Goal: Task Accomplishment & Management: Complete application form

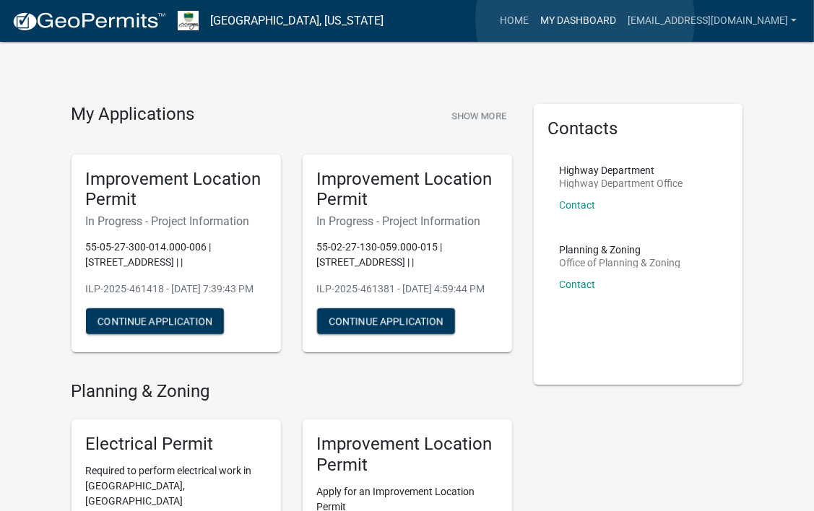
click at [585, 19] on link "My Dashboard" at bounding box center [577, 20] width 87 height 27
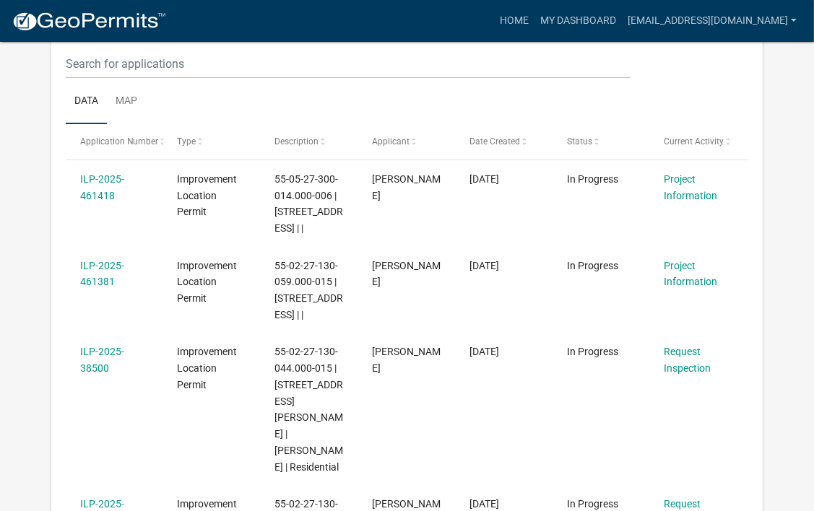
scroll to position [191, 0]
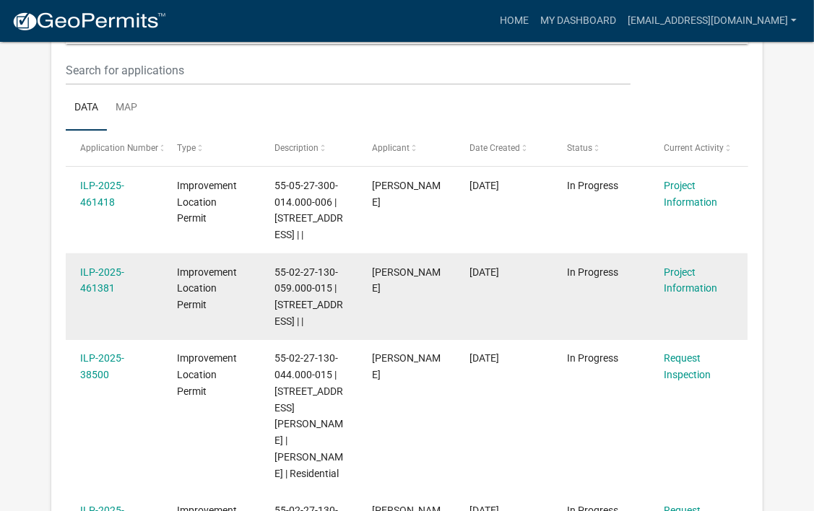
click at [107, 277] on div "ILP-2025-461381" at bounding box center [114, 280] width 69 height 33
click at [100, 289] on link "ILP-2025-461381" at bounding box center [102, 280] width 44 height 28
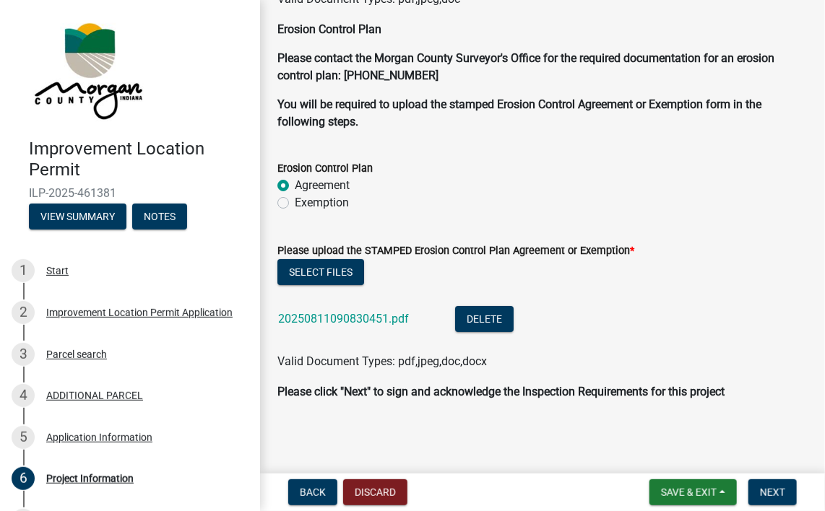
scroll to position [4002, 0]
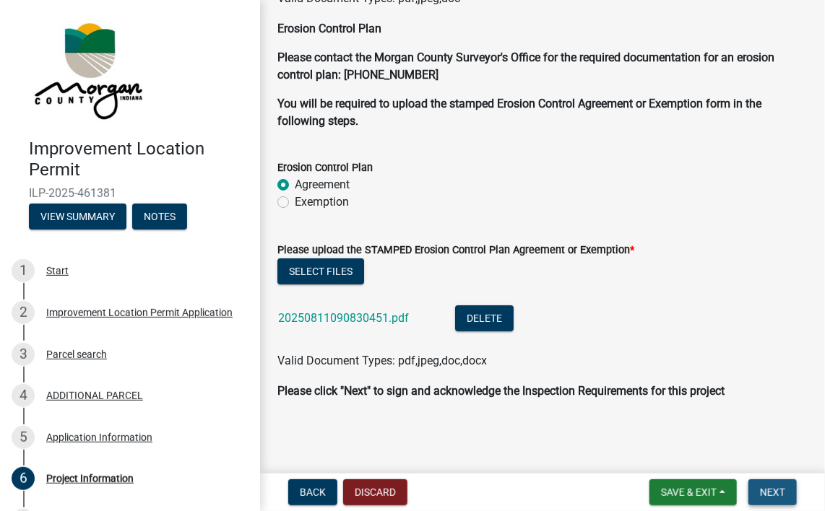
click at [760, 503] on button "Next" at bounding box center [772, 493] width 48 height 26
click at [767, 494] on span "Next" at bounding box center [772, 493] width 25 height 12
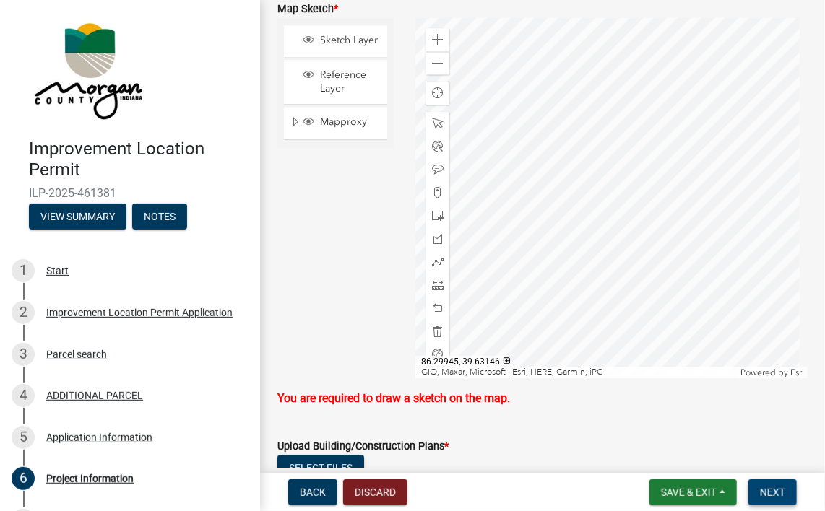
scroll to position [3290, 0]
click at [605, 181] on div at bounding box center [611, 198] width 392 height 361
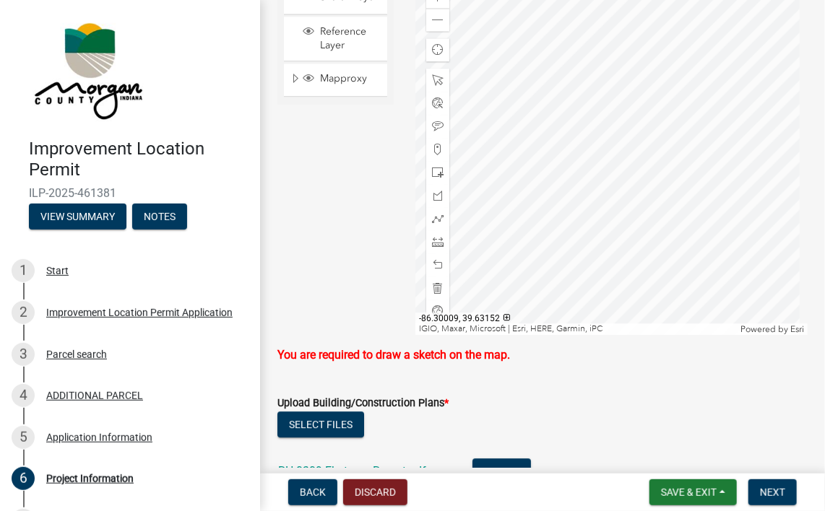
scroll to position [3331, 0]
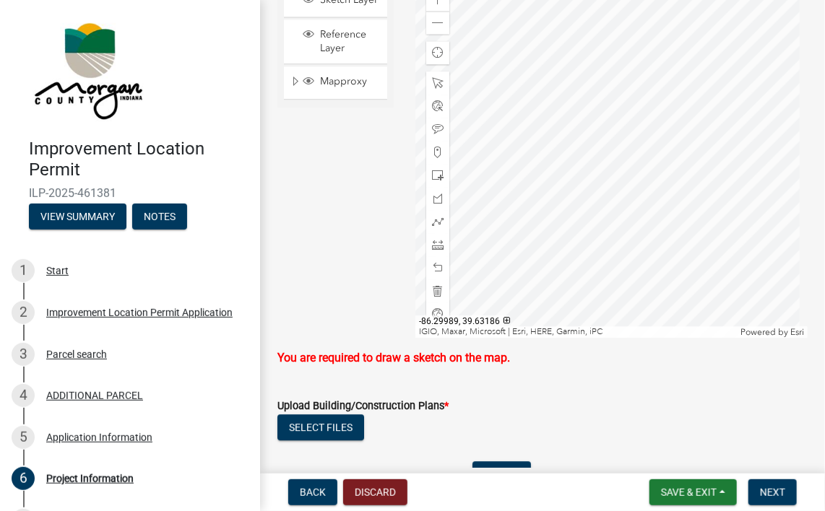
click at [582, 156] on div at bounding box center [611, 157] width 392 height 361
click at [439, 220] on span at bounding box center [438, 222] width 12 height 12
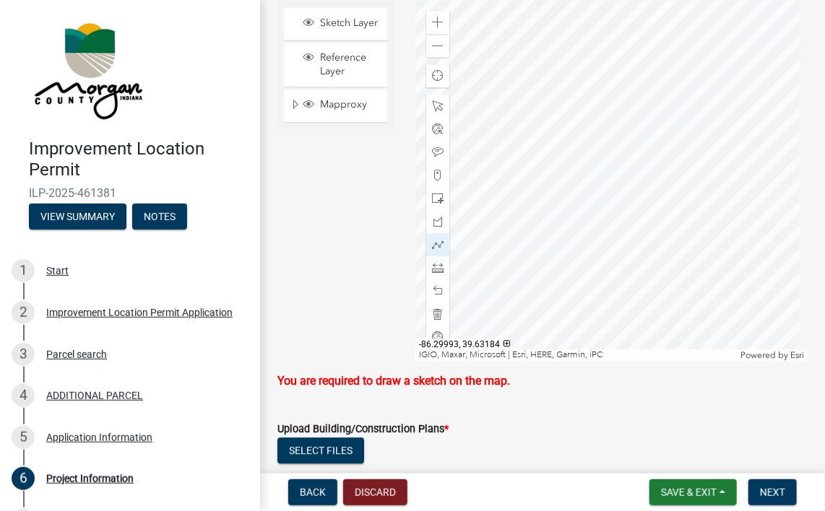
click at [544, 190] on div at bounding box center [611, 180] width 392 height 361
click at [580, 185] on div at bounding box center [611, 180] width 392 height 361
click at [643, 185] on div at bounding box center [611, 180] width 392 height 361
click at [641, 225] on div at bounding box center [611, 180] width 392 height 361
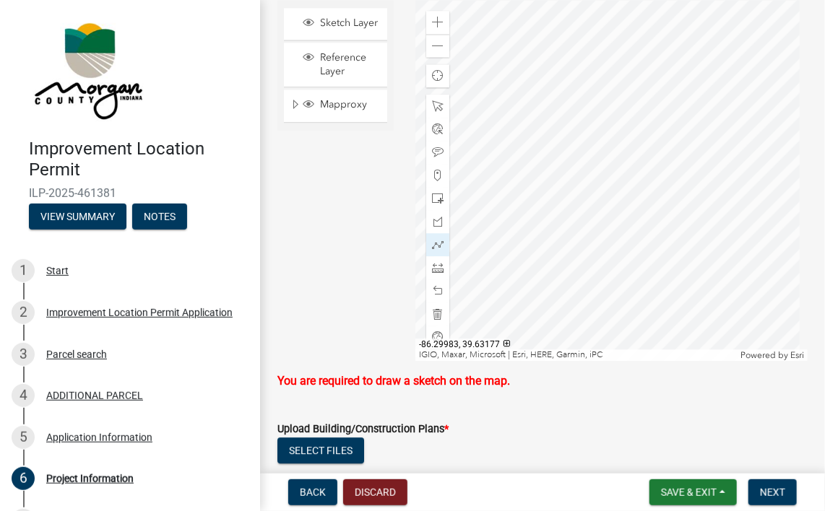
click at [580, 222] on div at bounding box center [611, 180] width 392 height 361
click at [581, 182] on div at bounding box center [611, 180] width 392 height 361
click at [564, 186] on div at bounding box center [611, 180] width 392 height 361
click at [543, 186] on div at bounding box center [611, 180] width 392 height 361
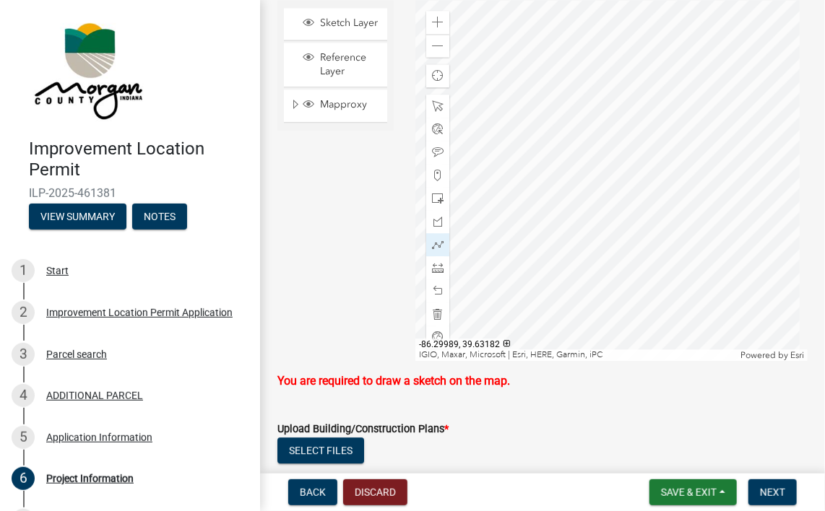
click at [543, 201] on div at bounding box center [611, 180] width 392 height 361
click at [566, 202] on div at bounding box center [611, 180] width 392 height 361
click at [547, 191] on div at bounding box center [611, 180] width 392 height 361
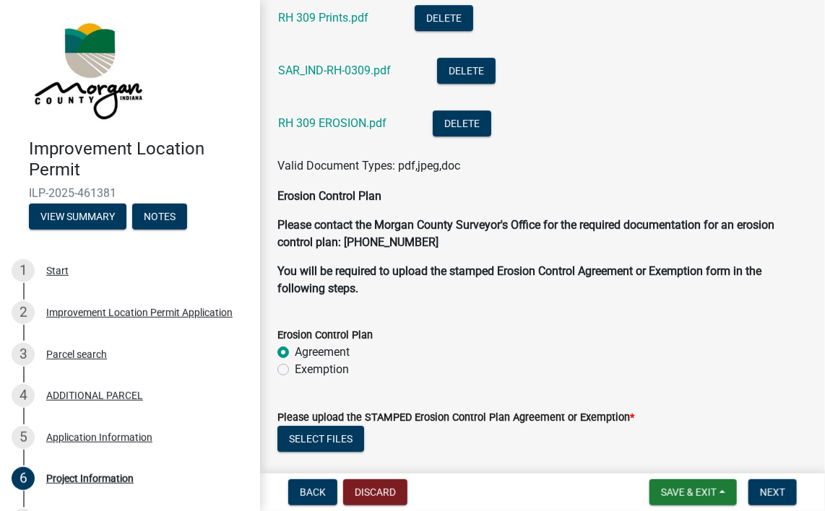
scroll to position [4031, 0]
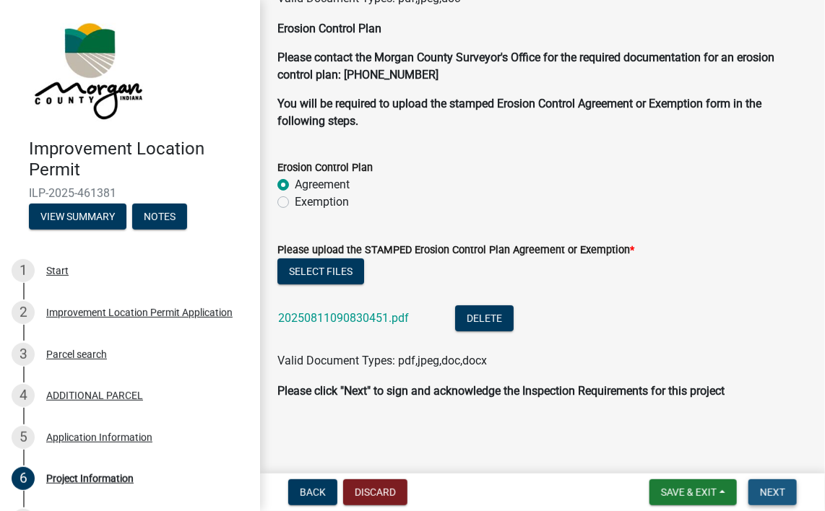
click at [776, 491] on span "Next" at bounding box center [772, 493] width 25 height 12
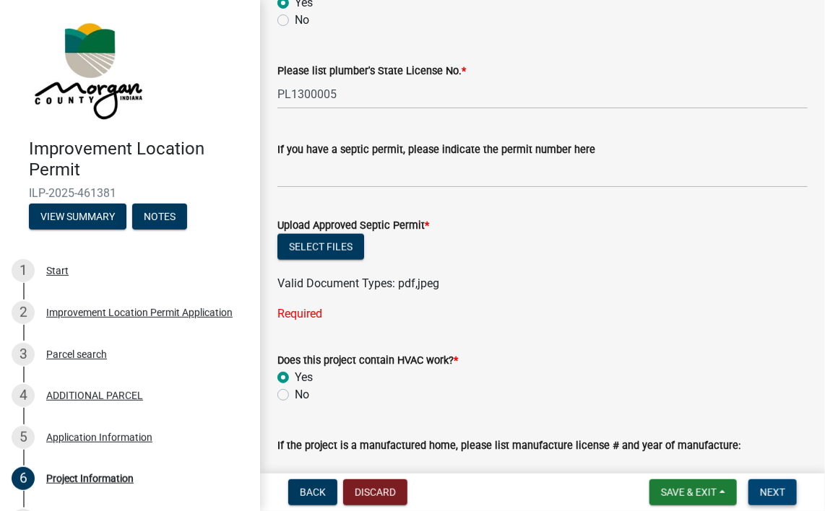
scroll to position [2504, 0]
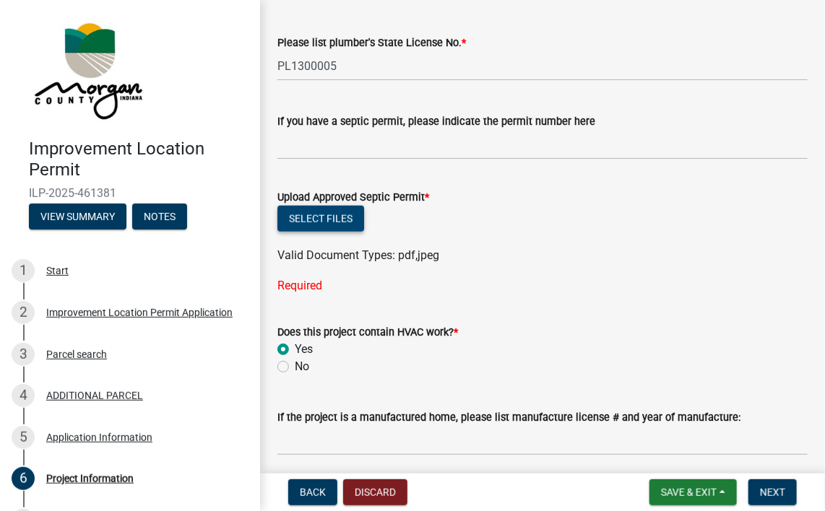
click at [316, 220] on button "Select files" at bounding box center [320, 219] width 87 height 26
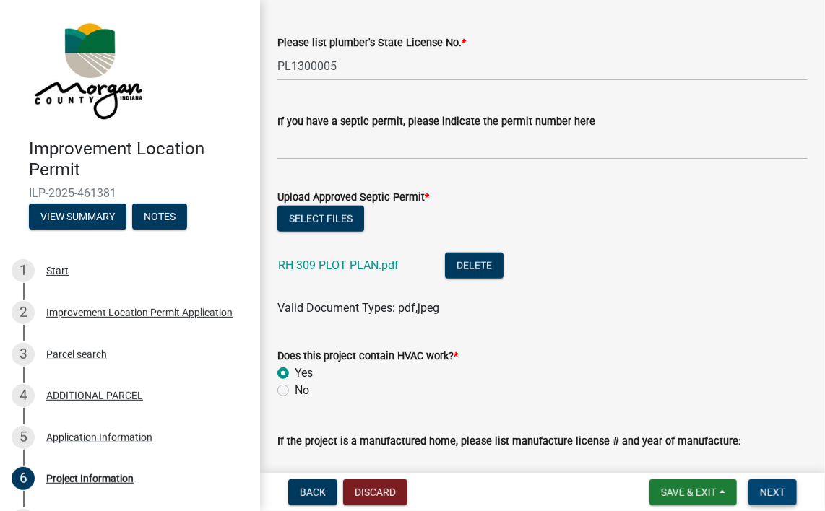
click at [767, 503] on button "Next" at bounding box center [772, 493] width 48 height 26
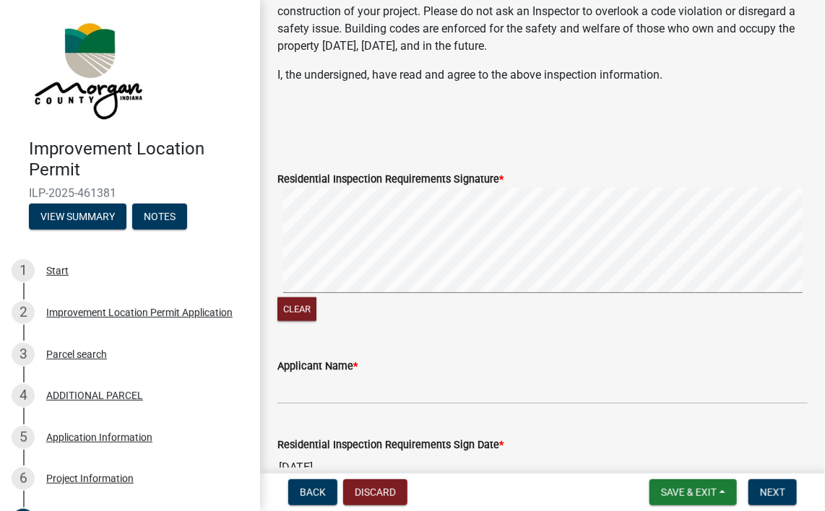
scroll to position [625, 0]
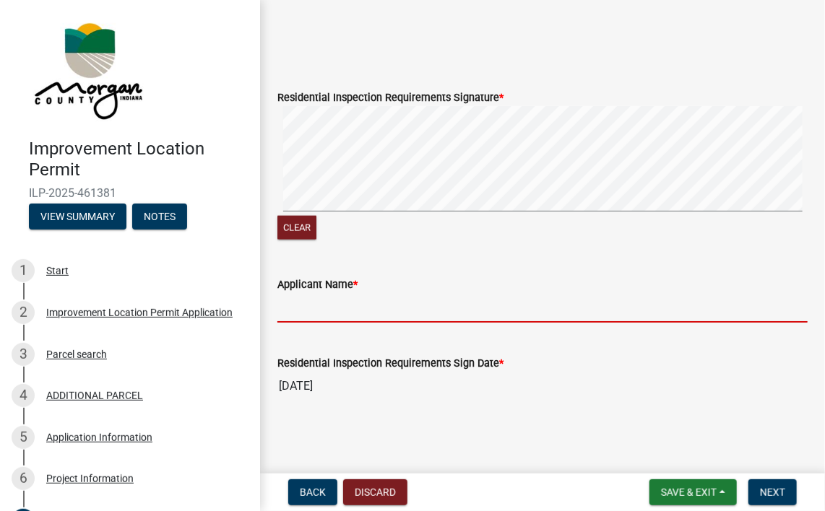
click at [324, 306] on input "Applicant Name *" at bounding box center [542, 308] width 530 height 30
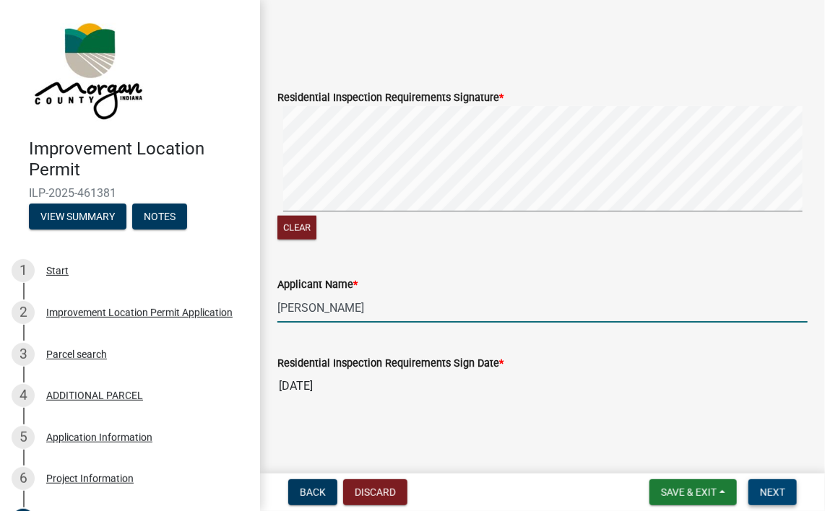
type input "[PERSON_NAME]"
click at [779, 494] on span "Next" at bounding box center [772, 493] width 25 height 12
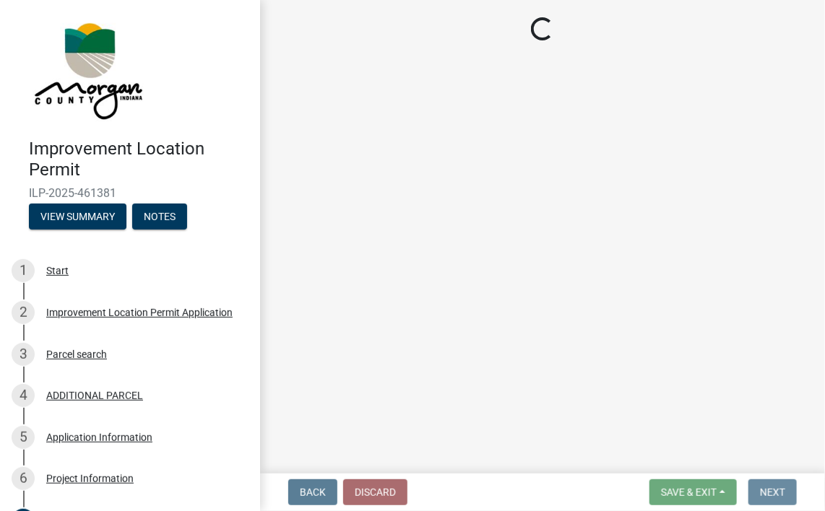
scroll to position [0, 0]
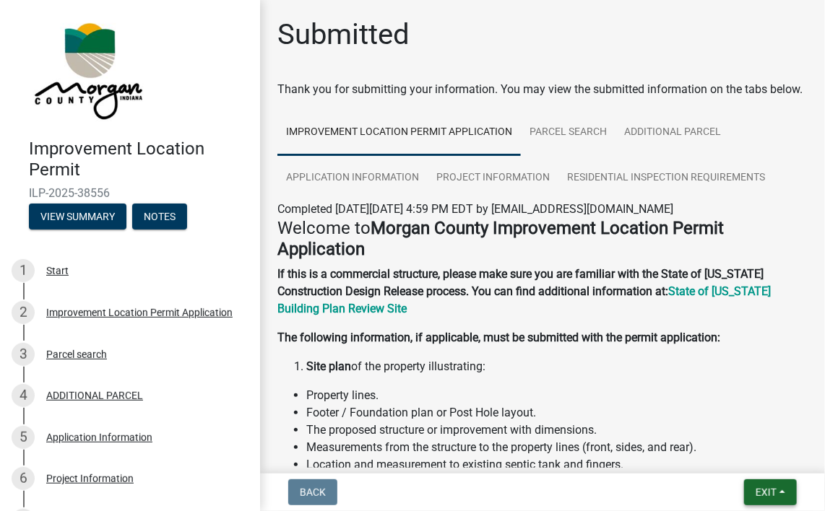
click at [749, 491] on button "Exit" at bounding box center [770, 493] width 53 height 26
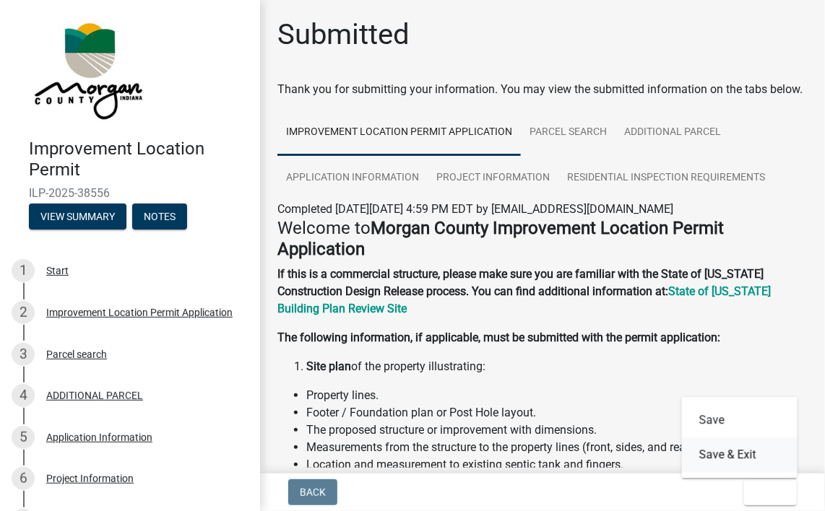
click at [727, 456] on button "Save & Exit" at bounding box center [740, 455] width 116 height 35
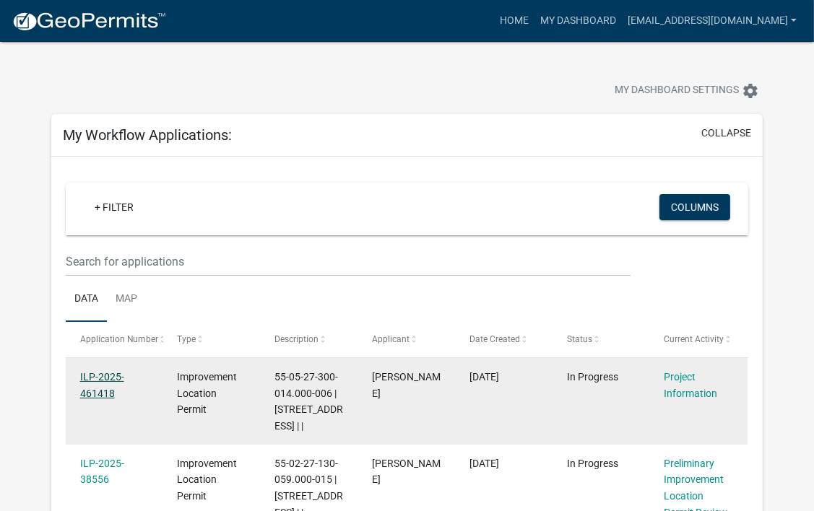
click at [102, 394] on link "ILP-2025-461418" at bounding box center [102, 385] width 44 height 28
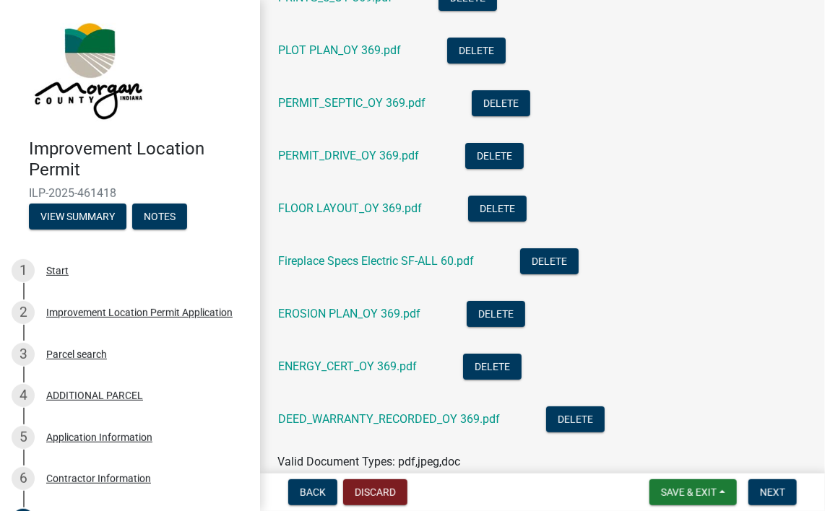
scroll to position [3987, 0]
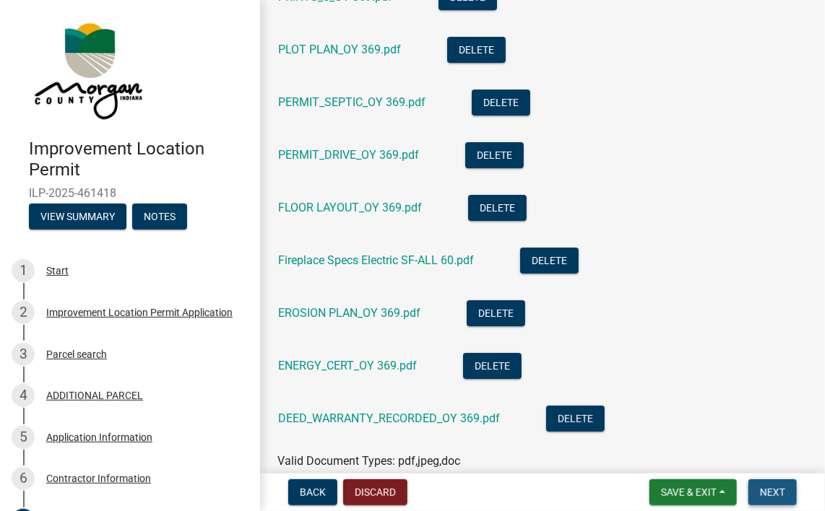
click at [776, 493] on span "Next" at bounding box center [772, 493] width 25 height 12
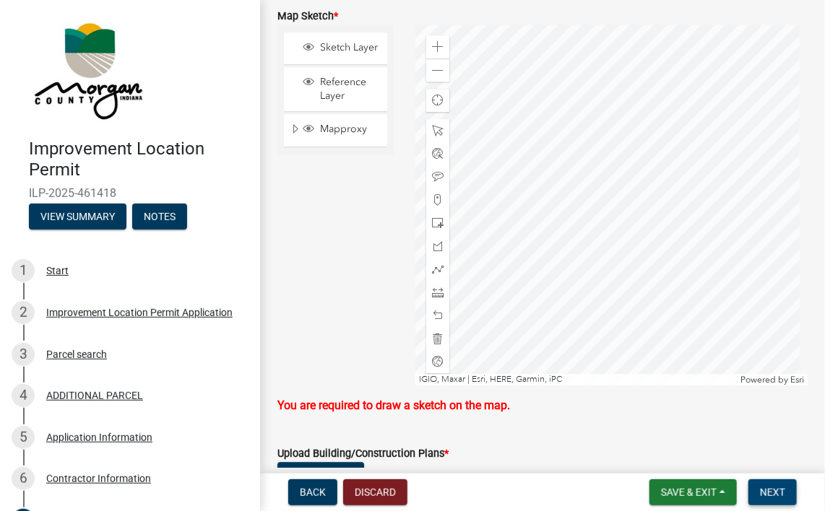
scroll to position [3385, 0]
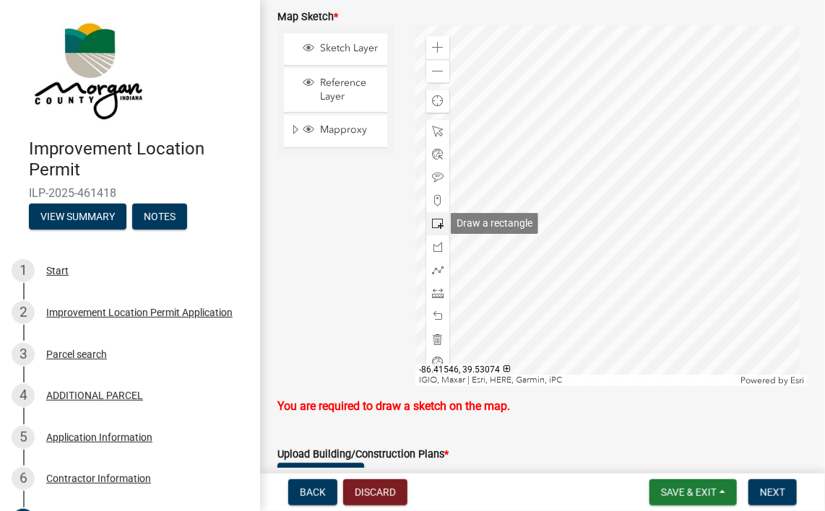
click at [435, 225] on span at bounding box center [438, 224] width 12 height 12
click at [666, 225] on div at bounding box center [611, 205] width 392 height 361
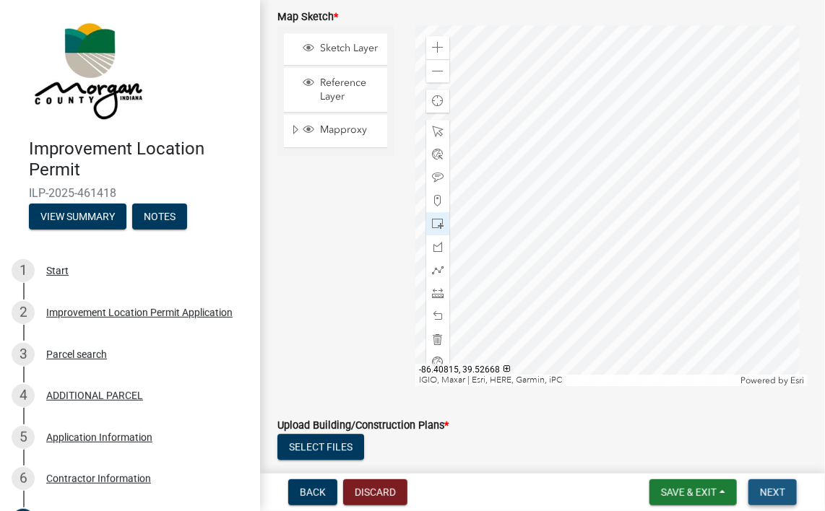
click at [776, 494] on span "Next" at bounding box center [772, 493] width 25 height 12
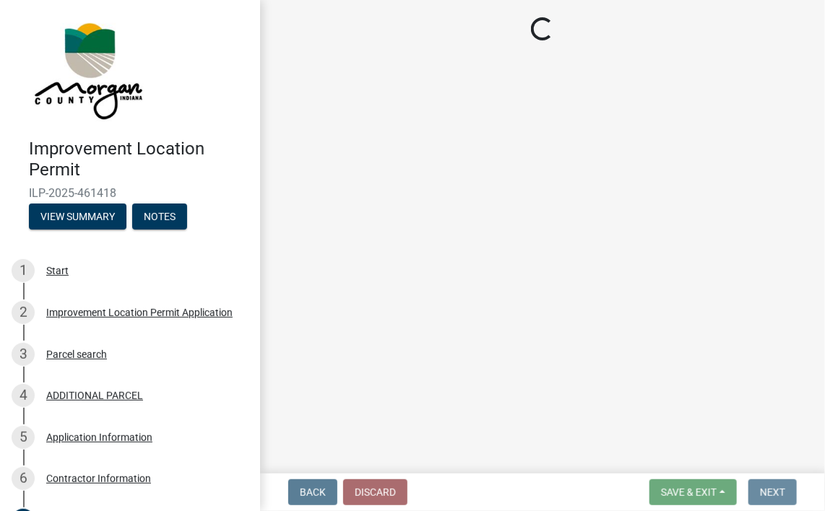
scroll to position [0, 0]
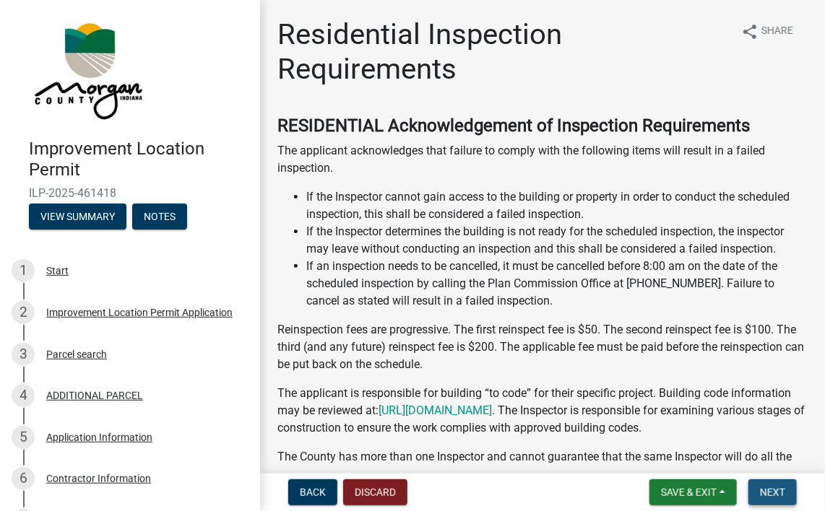
click at [778, 497] on span "Next" at bounding box center [772, 493] width 25 height 12
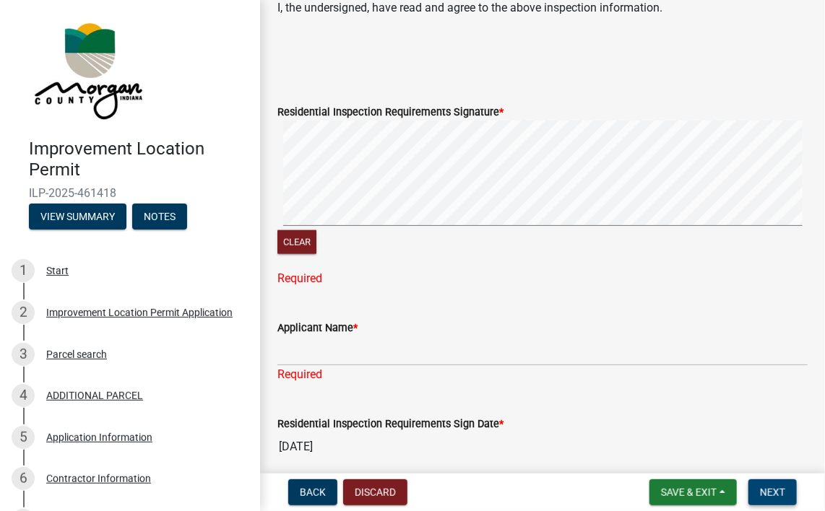
scroll to position [610, 0]
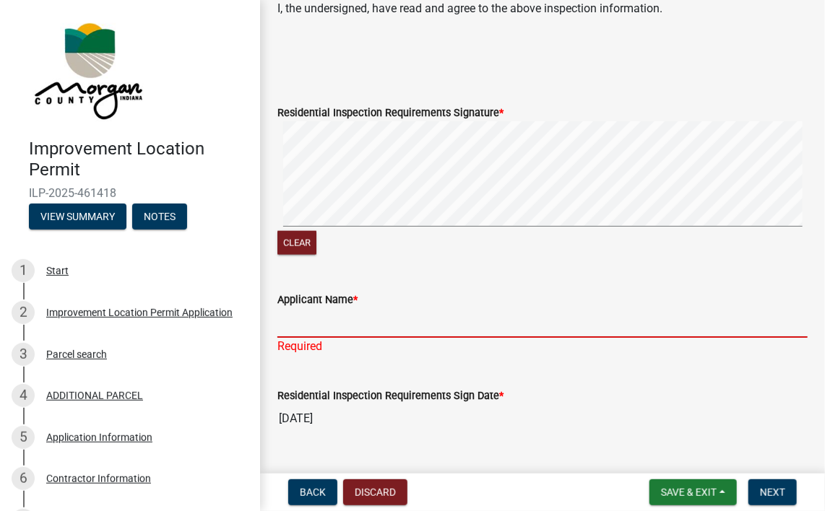
click at [300, 319] on input "Applicant Name *" at bounding box center [542, 323] width 530 height 30
type input "[PERSON_NAME]"
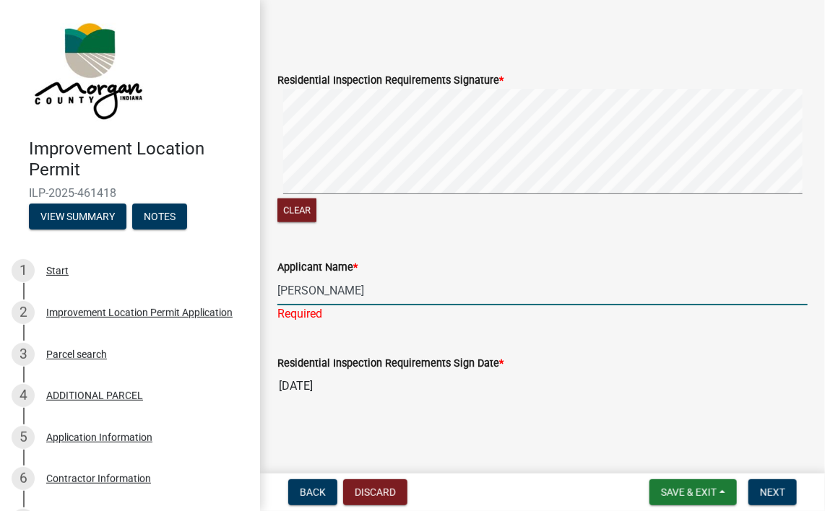
scroll to position [625, 0]
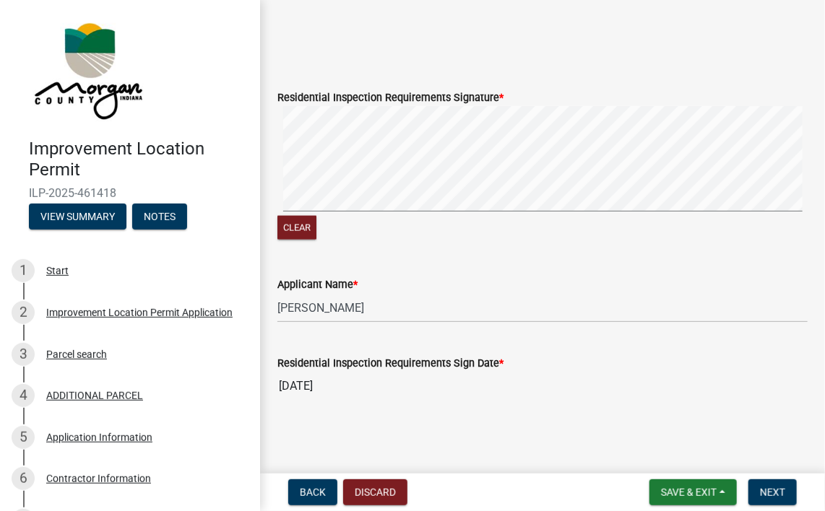
click at [767, 507] on nav "Back Discard Save & Exit Save Save & Exit Next" at bounding box center [542, 493] width 565 height 38
click at [766, 500] on button "Next" at bounding box center [772, 493] width 48 height 26
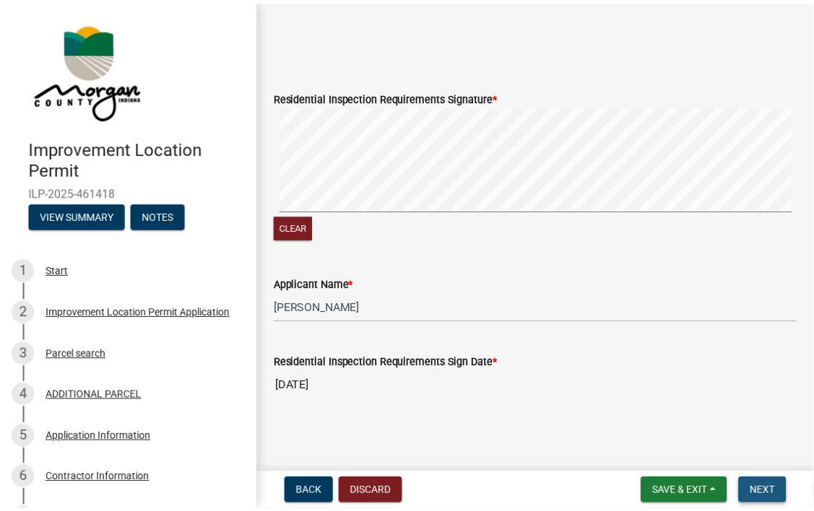
scroll to position [0, 0]
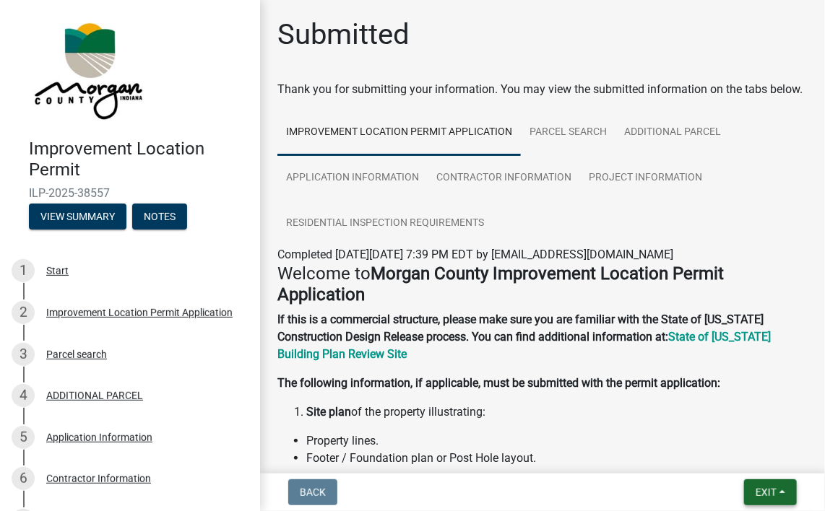
click at [785, 485] on button "Exit" at bounding box center [770, 493] width 53 height 26
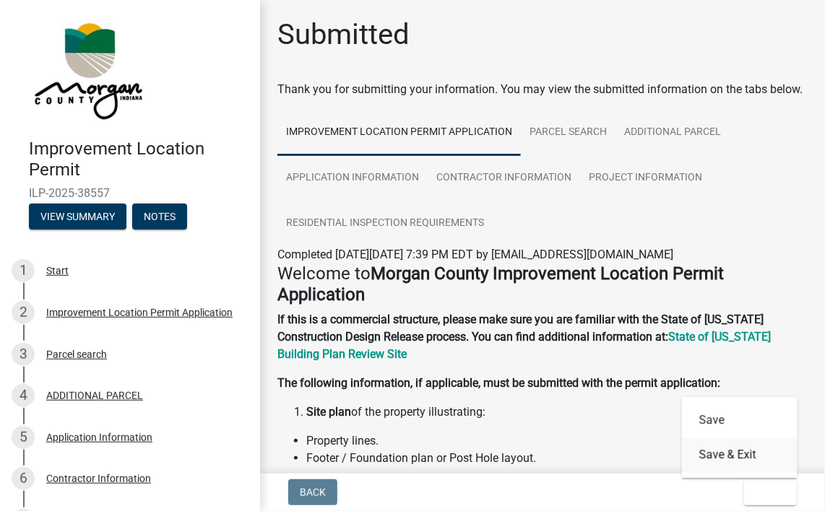
click at [723, 462] on button "Save & Exit" at bounding box center [740, 455] width 116 height 35
